Goal: Navigation & Orientation: Find specific page/section

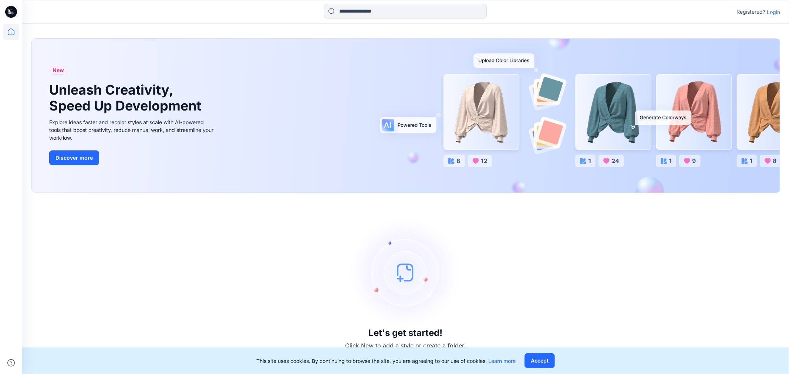
click at [279, 279] on div "Let's get started! Click New to add a style or create a folder." at bounding box center [405, 283] width 749 height 163
click at [777, 10] on p "Login" at bounding box center [772, 12] width 13 height 8
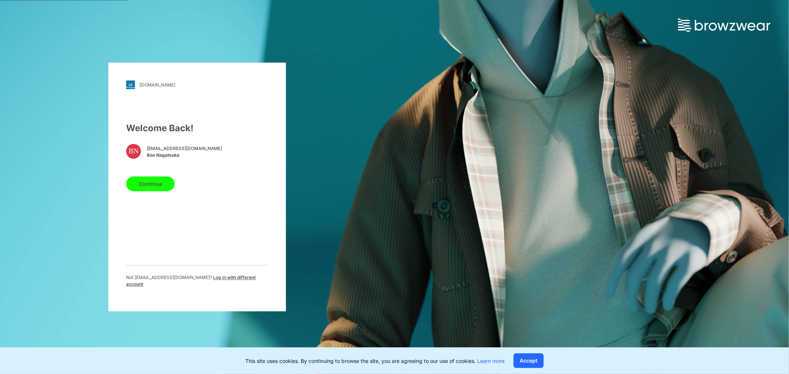
click at [157, 183] on button "Continue" at bounding box center [150, 184] width 48 height 15
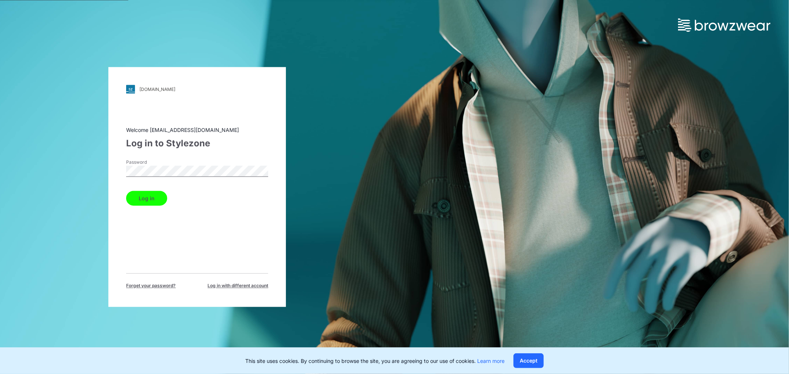
click at [142, 197] on button "Log in" at bounding box center [146, 198] width 41 height 15
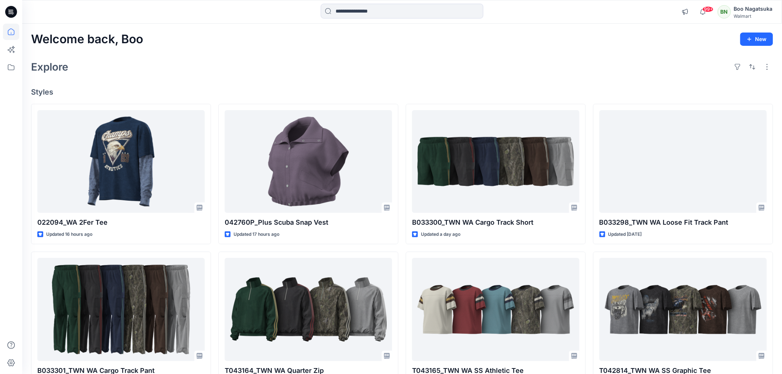
drag, startPoint x: 10, startPoint y: 146, endPoint x: 12, endPoint y: 174, distance: 27.8
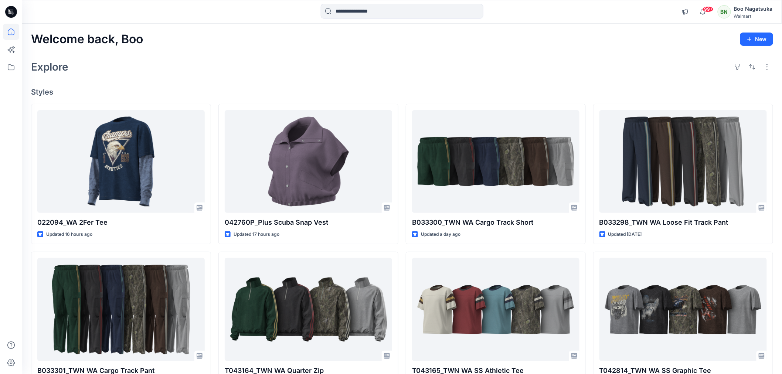
click at [10, 147] on div at bounding box center [11, 199] width 16 height 350
click at [289, 61] on div "Explore" at bounding box center [402, 67] width 742 height 18
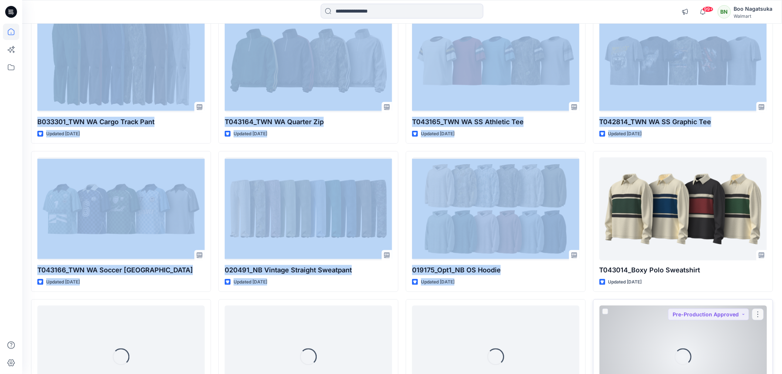
scroll to position [258, 0]
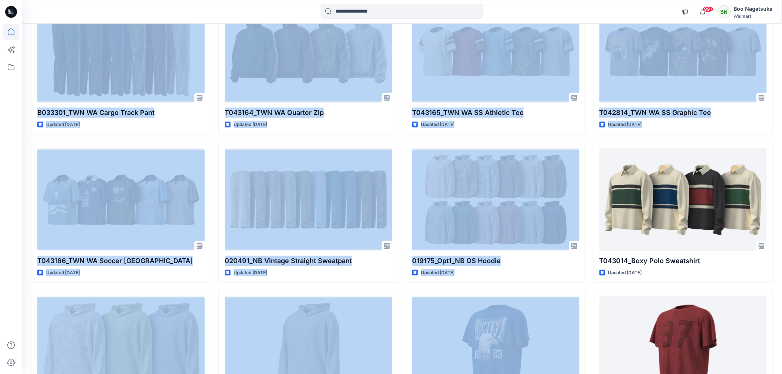
click at [589, 289] on div "022094_WA 2Fer Tee Updated 16 hours ago B033301_TWN WA Cargo Track Pant Updated…" at bounding box center [402, 287] width 742 height 882
click at [590, 289] on div "022094_WA 2Fer Tee Updated 16 hours ago B033301_TWN WA Cargo Track Pant Updated…" at bounding box center [402, 287] width 742 height 882
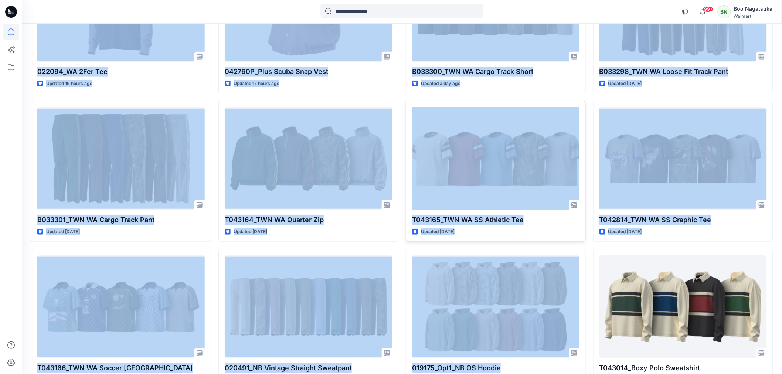
scroll to position [0, 0]
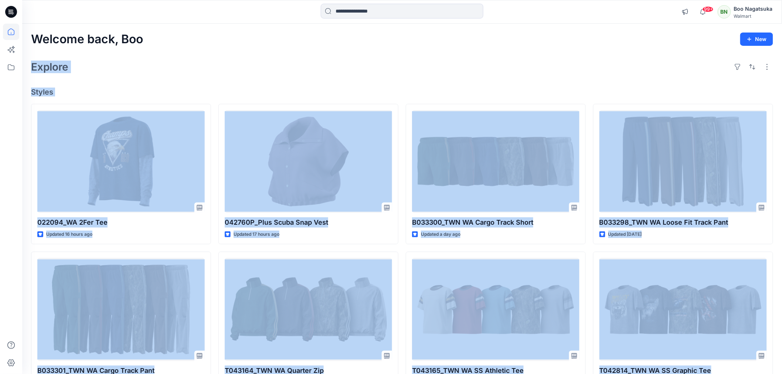
click at [400, 74] on div "Explore" at bounding box center [402, 67] width 742 height 18
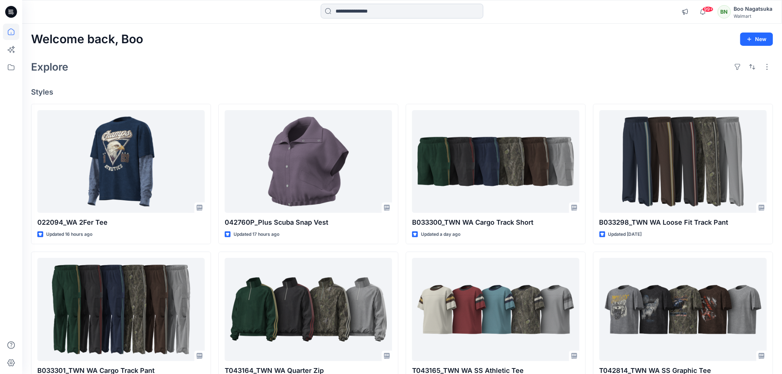
click at [374, 13] on input at bounding box center [402, 11] width 163 height 15
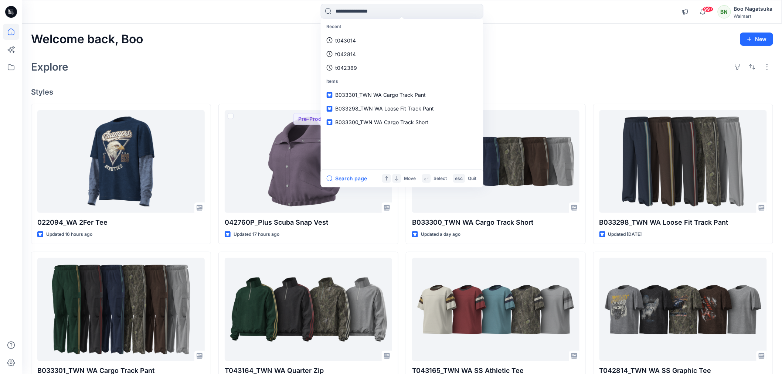
click at [237, 66] on div "Explore" at bounding box center [402, 67] width 742 height 18
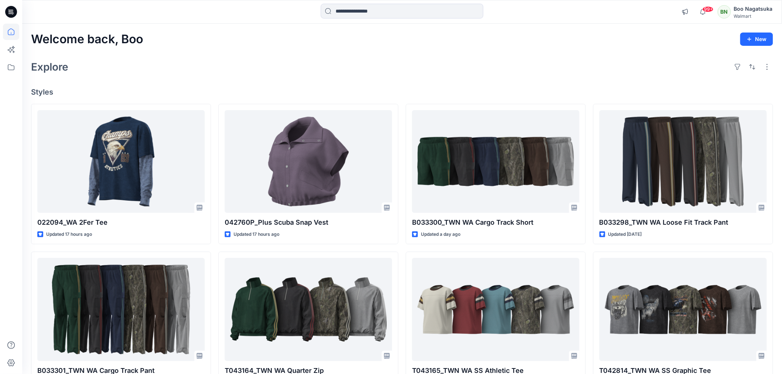
click at [209, 66] on div "Explore" at bounding box center [402, 67] width 742 height 18
